Goal: Task Accomplishment & Management: Manage account settings

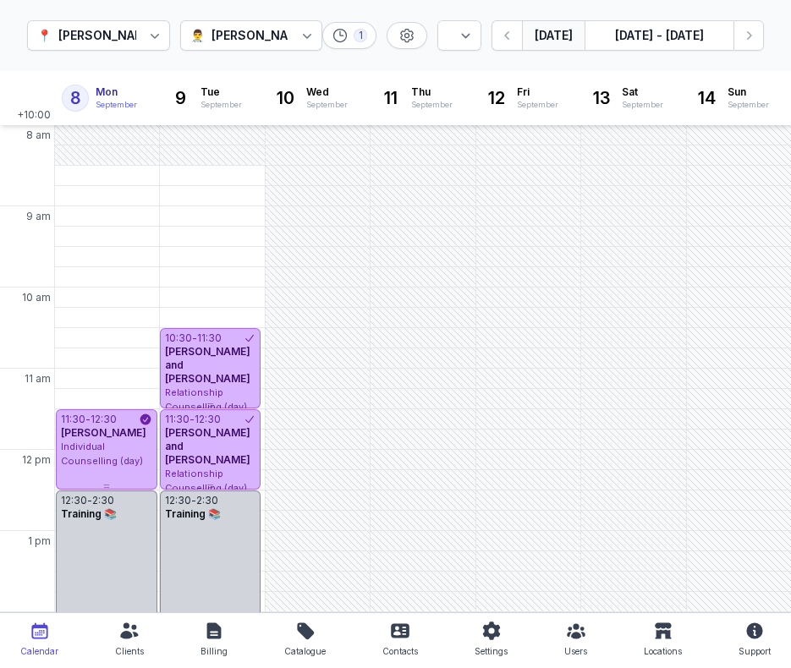
select select "week"
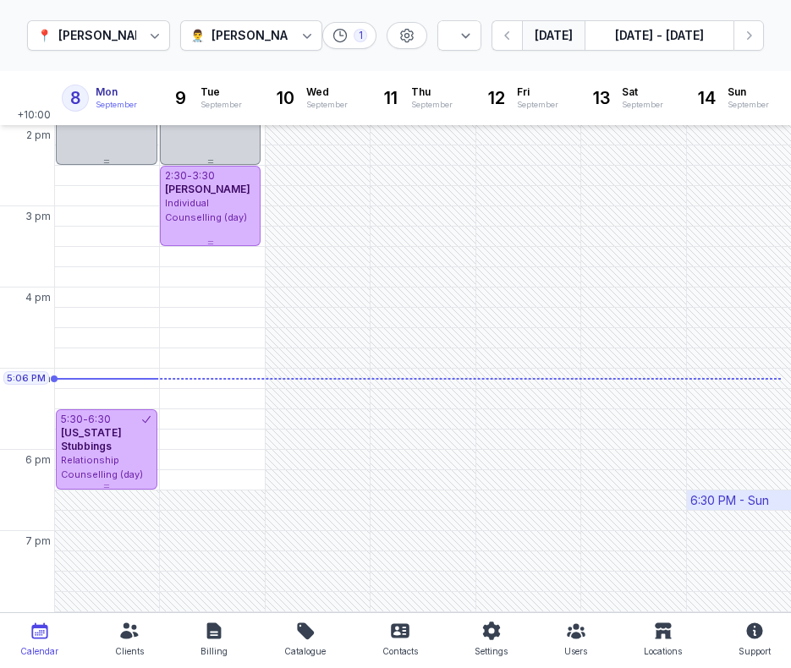
click at [492, 20] on button "button" at bounding box center [507, 35] width 30 height 30
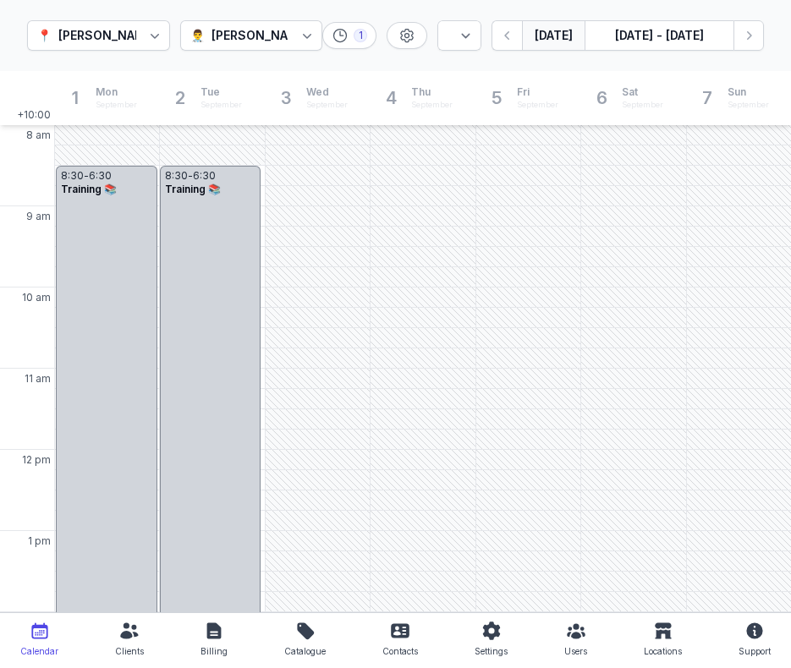
click at [531, 41] on button "[DATE]" at bounding box center [553, 35] width 63 height 30
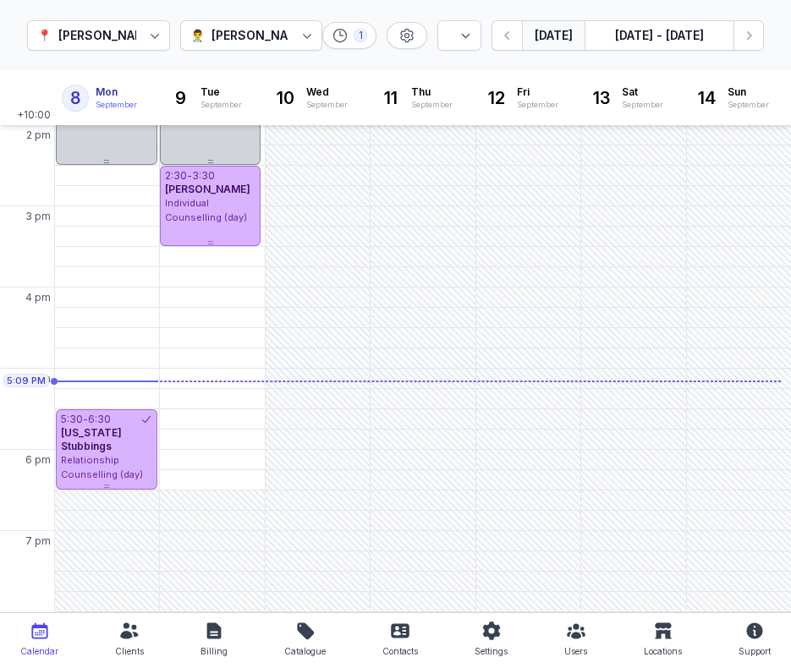
scroll to position [426, 0]
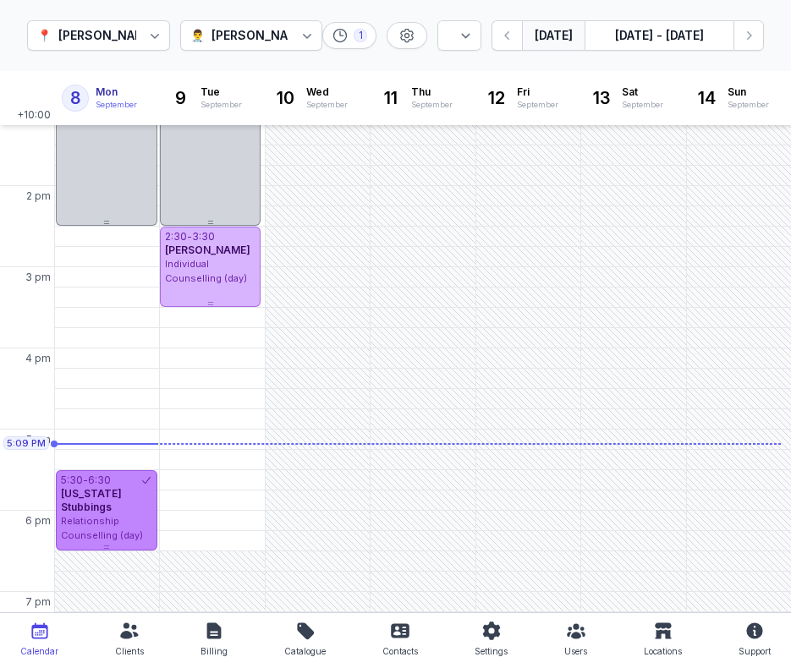
click at [145, 511] on div "[US_STATE] Stubbings" at bounding box center [106, 500] width 91 height 27
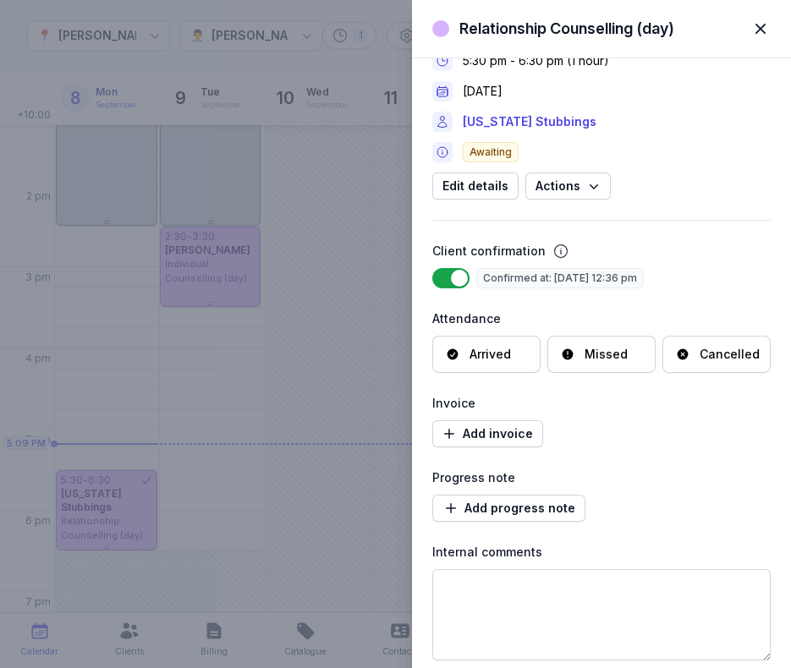
scroll to position [68, 0]
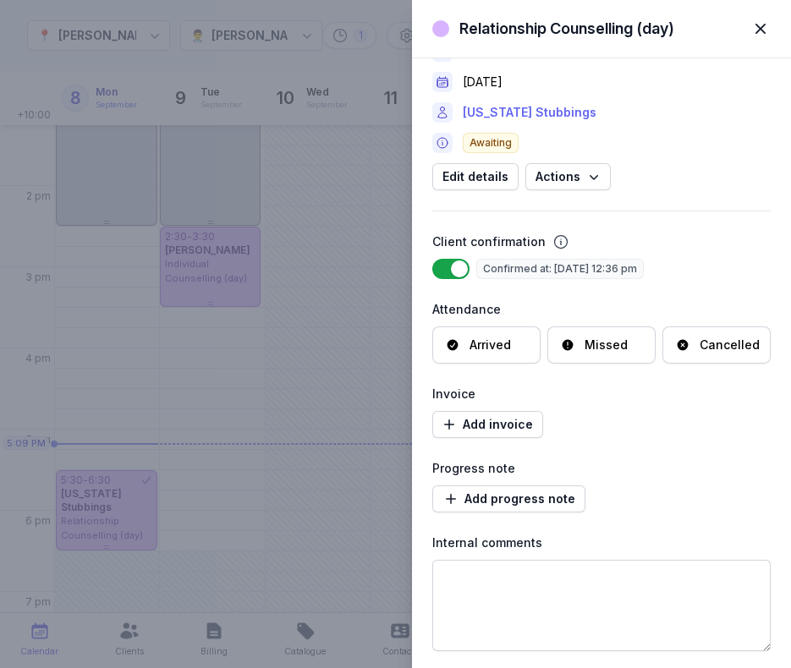
click at [529, 111] on link "[US_STATE] Stubbings" at bounding box center [530, 112] width 134 height 20
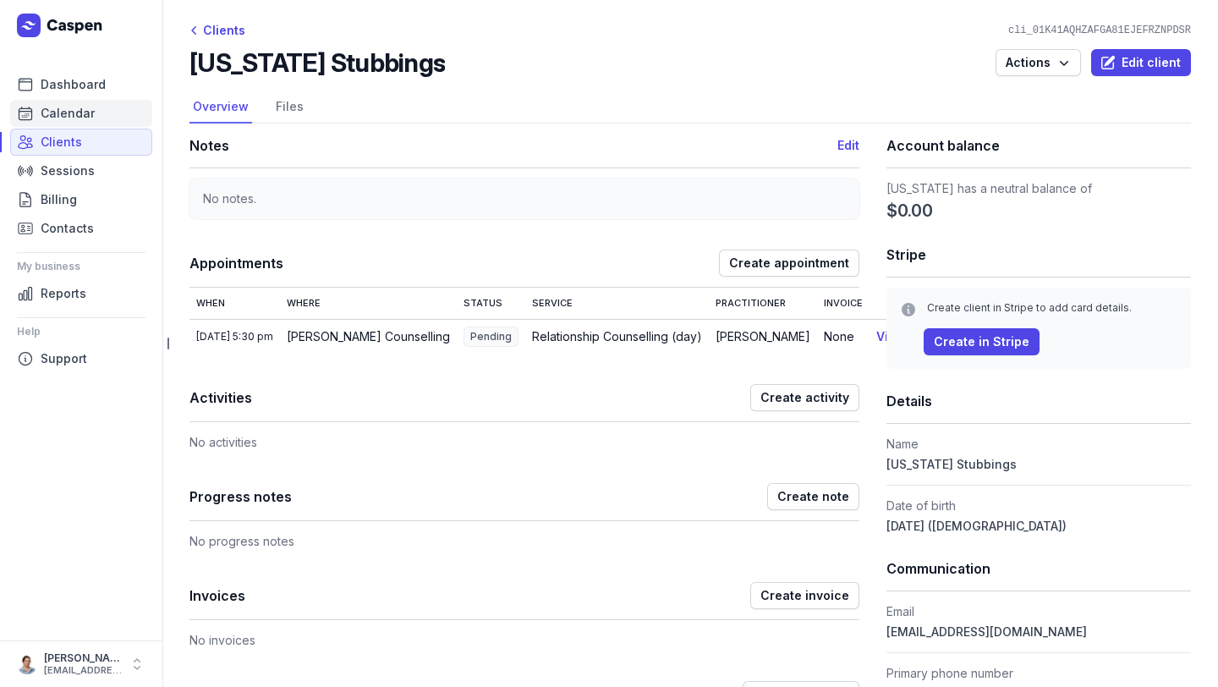
click at [56, 109] on span "Calendar" at bounding box center [68, 113] width 54 height 20
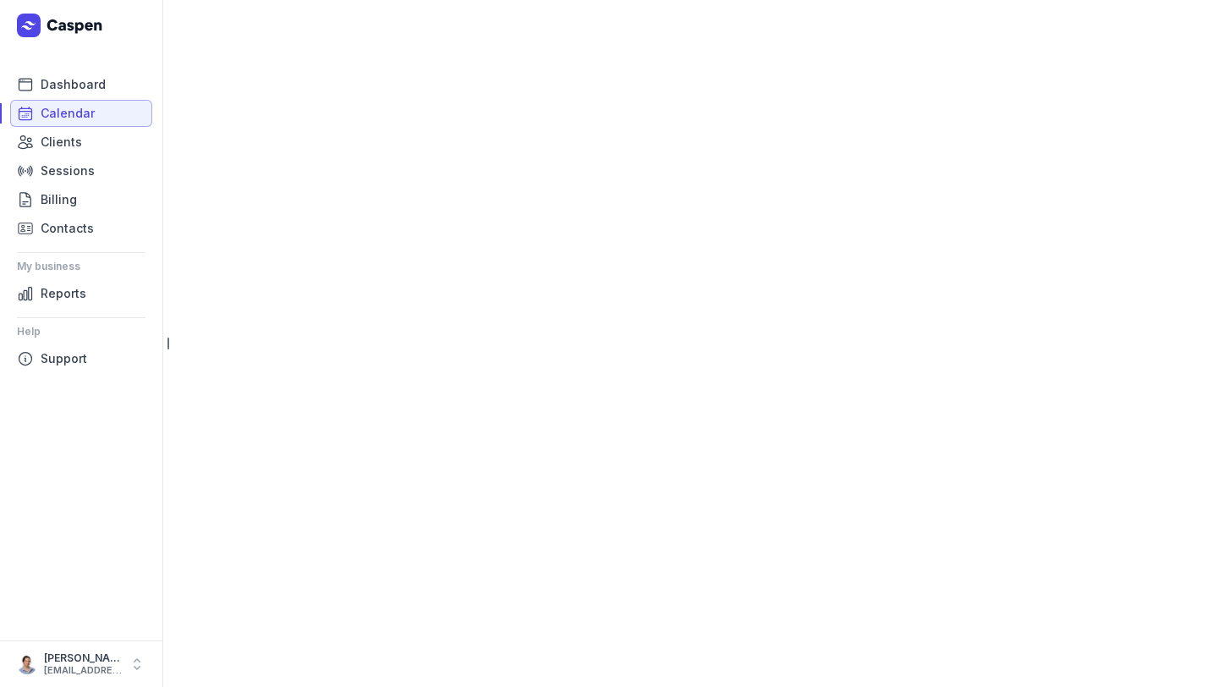
select select "week"
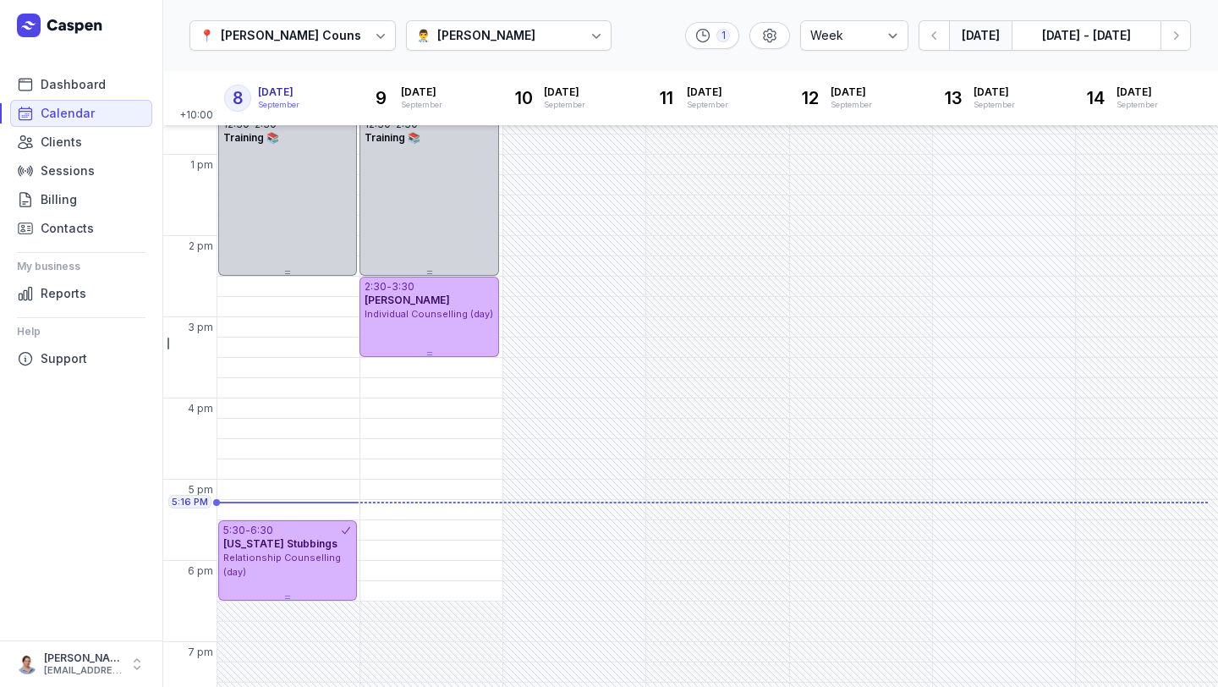
scroll to position [413, 0]
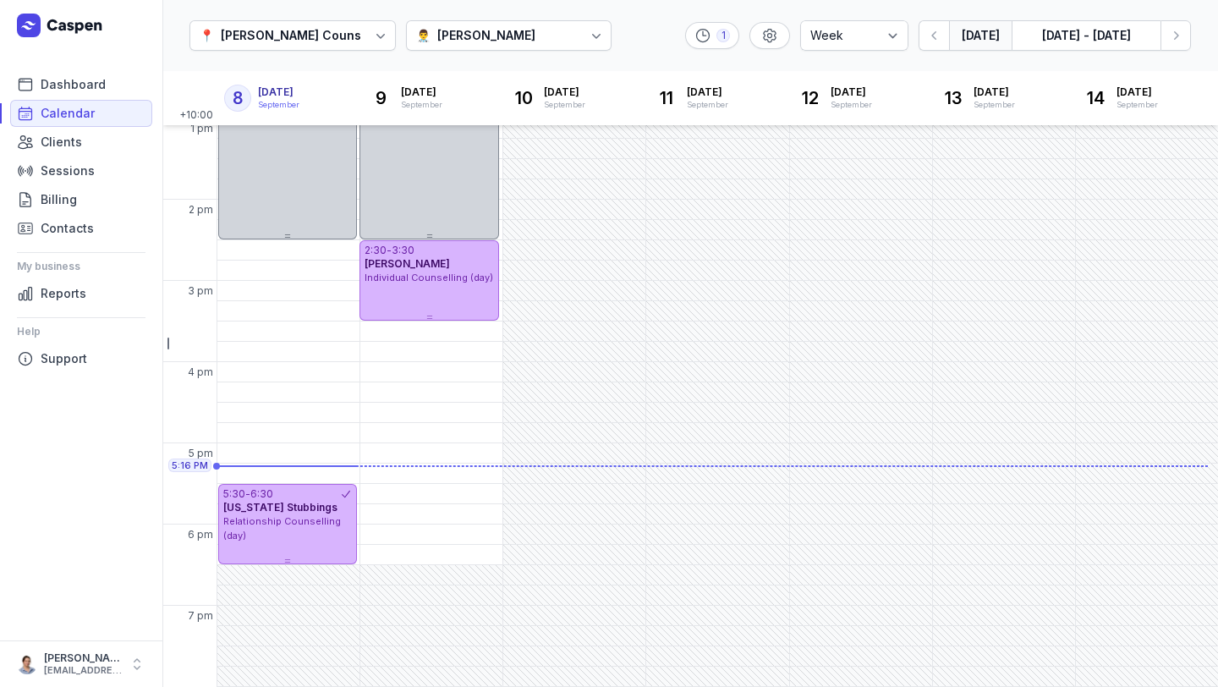
click at [437, 30] on div "[PERSON_NAME]" at bounding box center [486, 35] width 98 height 20
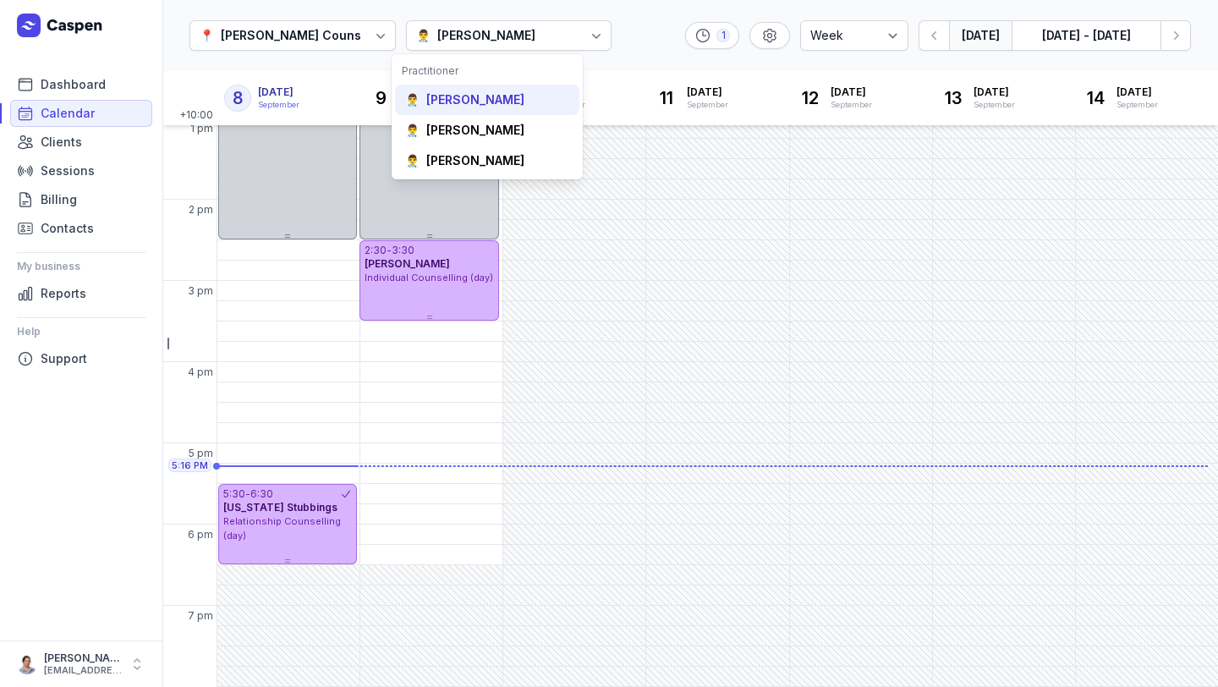
click at [440, 104] on div "[PERSON_NAME]" at bounding box center [475, 99] width 98 height 17
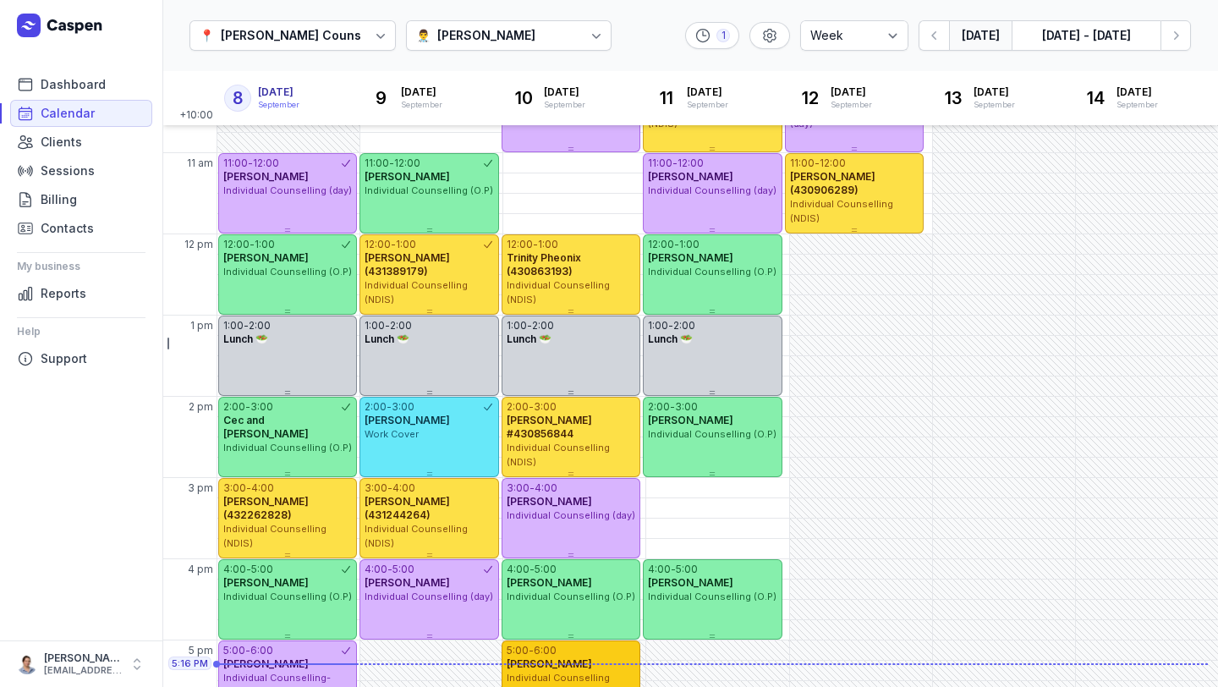
scroll to position [213, 0]
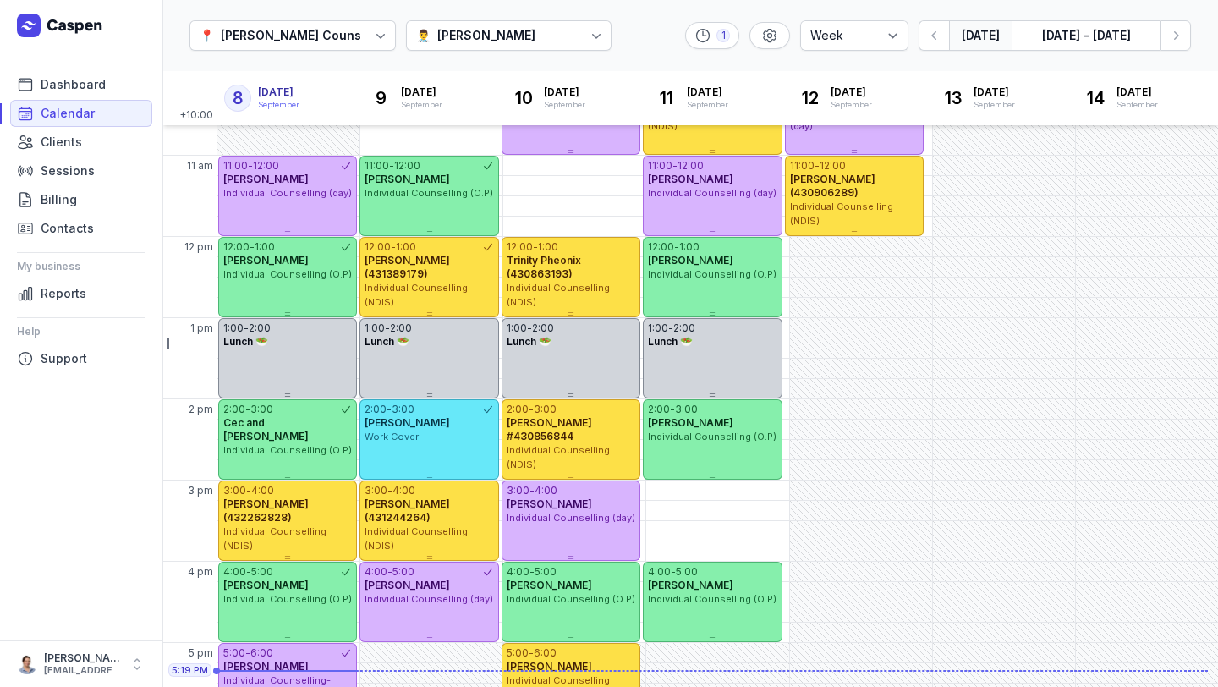
click at [465, 36] on div "[PERSON_NAME]" at bounding box center [486, 35] width 98 height 20
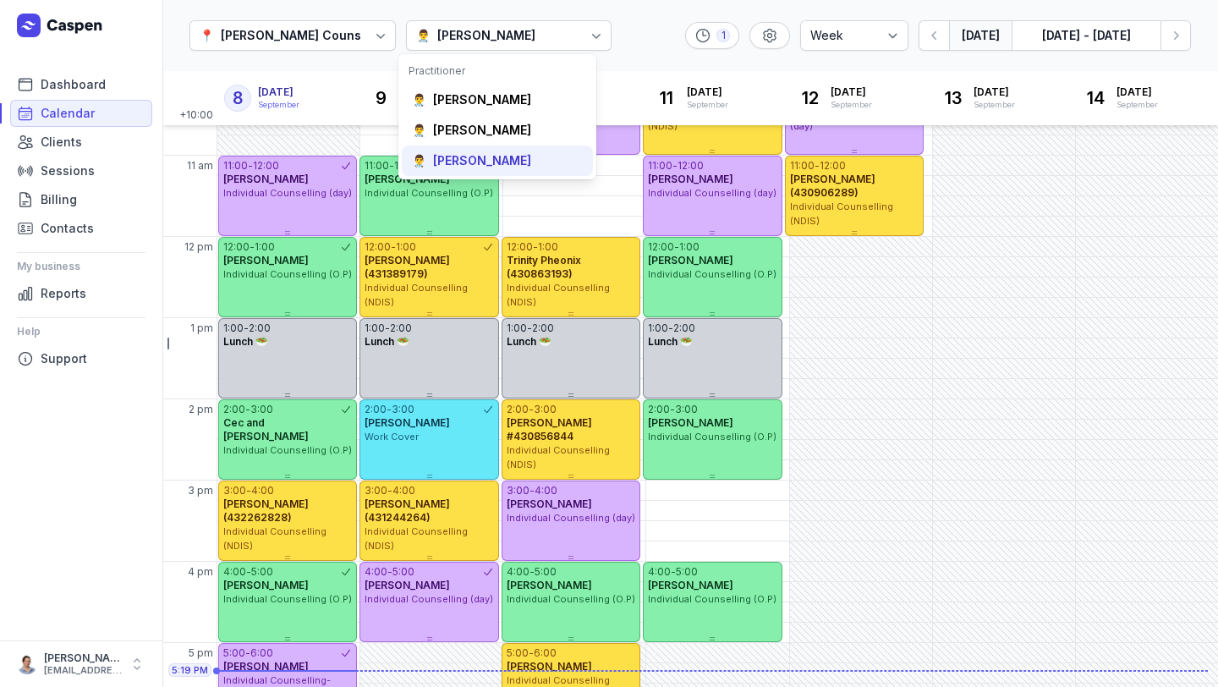
click at [477, 166] on div "[PERSON_NAME]" at bounding box center [482, 160] width 98 height 17
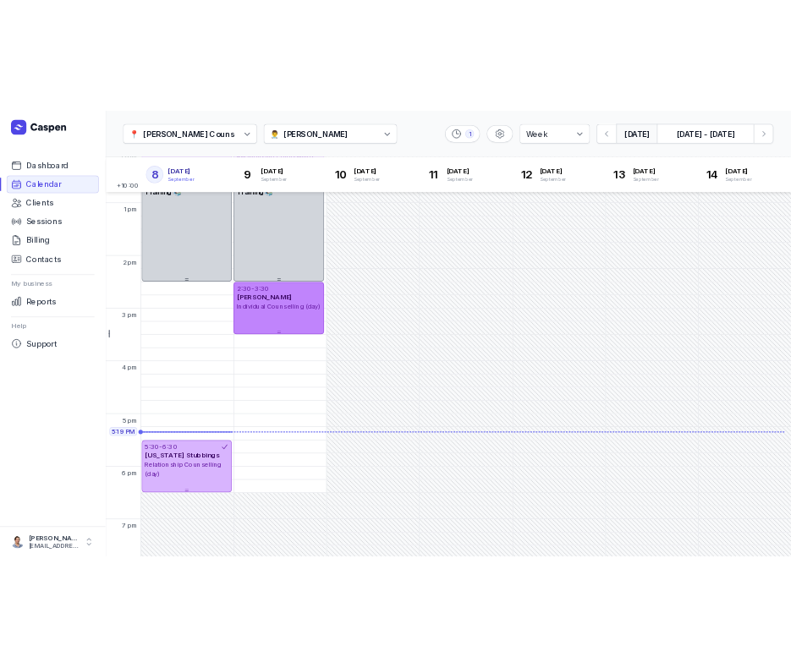
scroll to position [388, 0]
